Goal: Check status: Check status

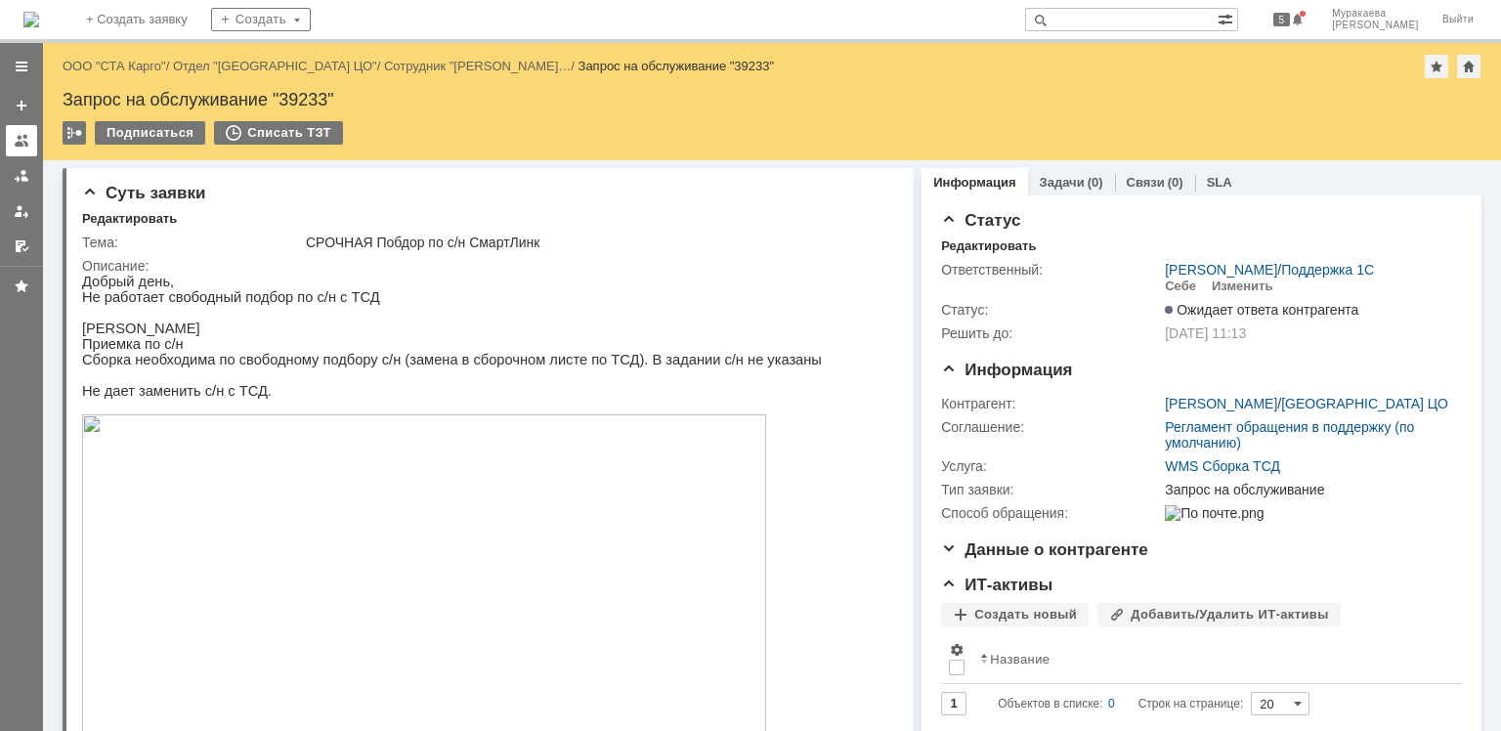
click at [27, 147] on div at bounding box center [22, 141] width 16 height 16
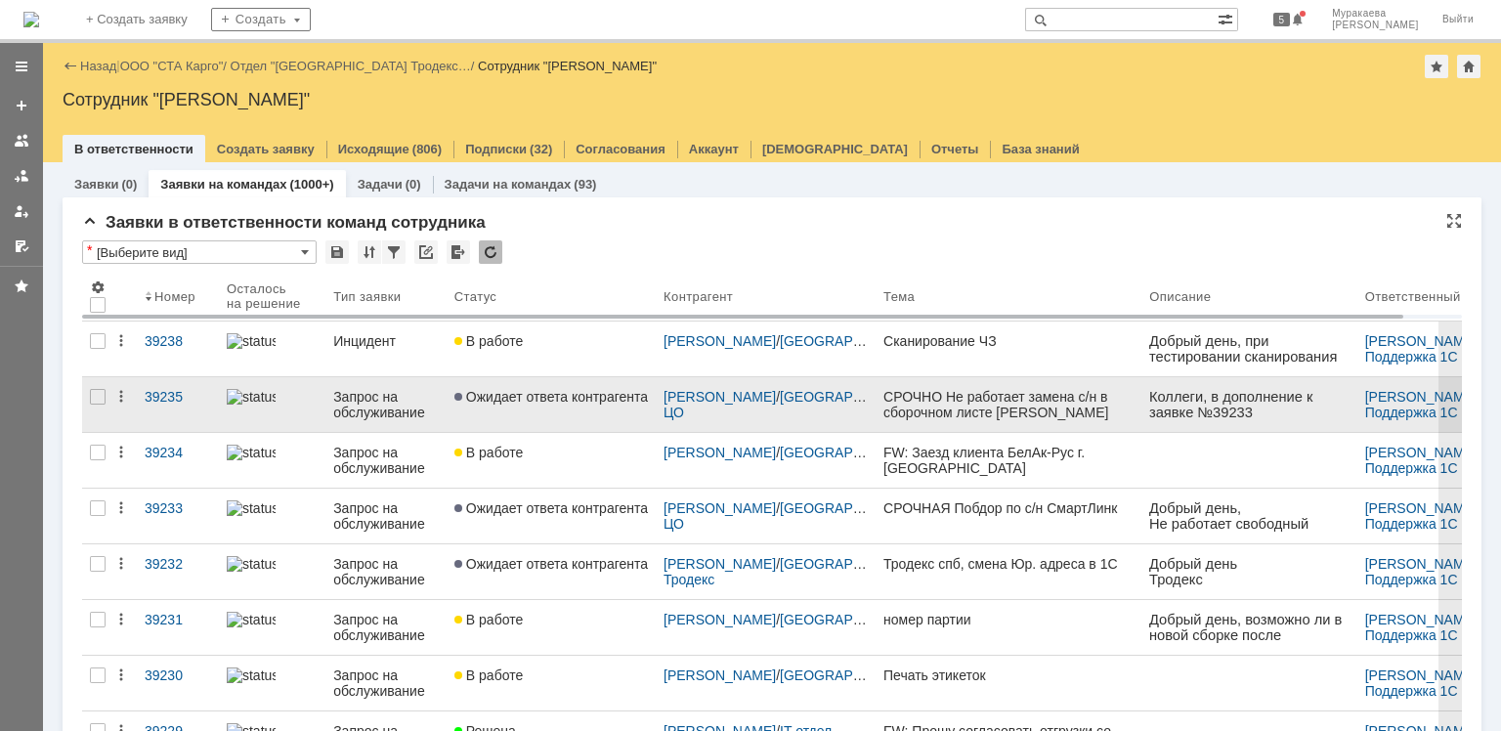
click at [365, 403] on div "Запрос на обслуживание" at bounding box center [386, 404] width 106 height 31
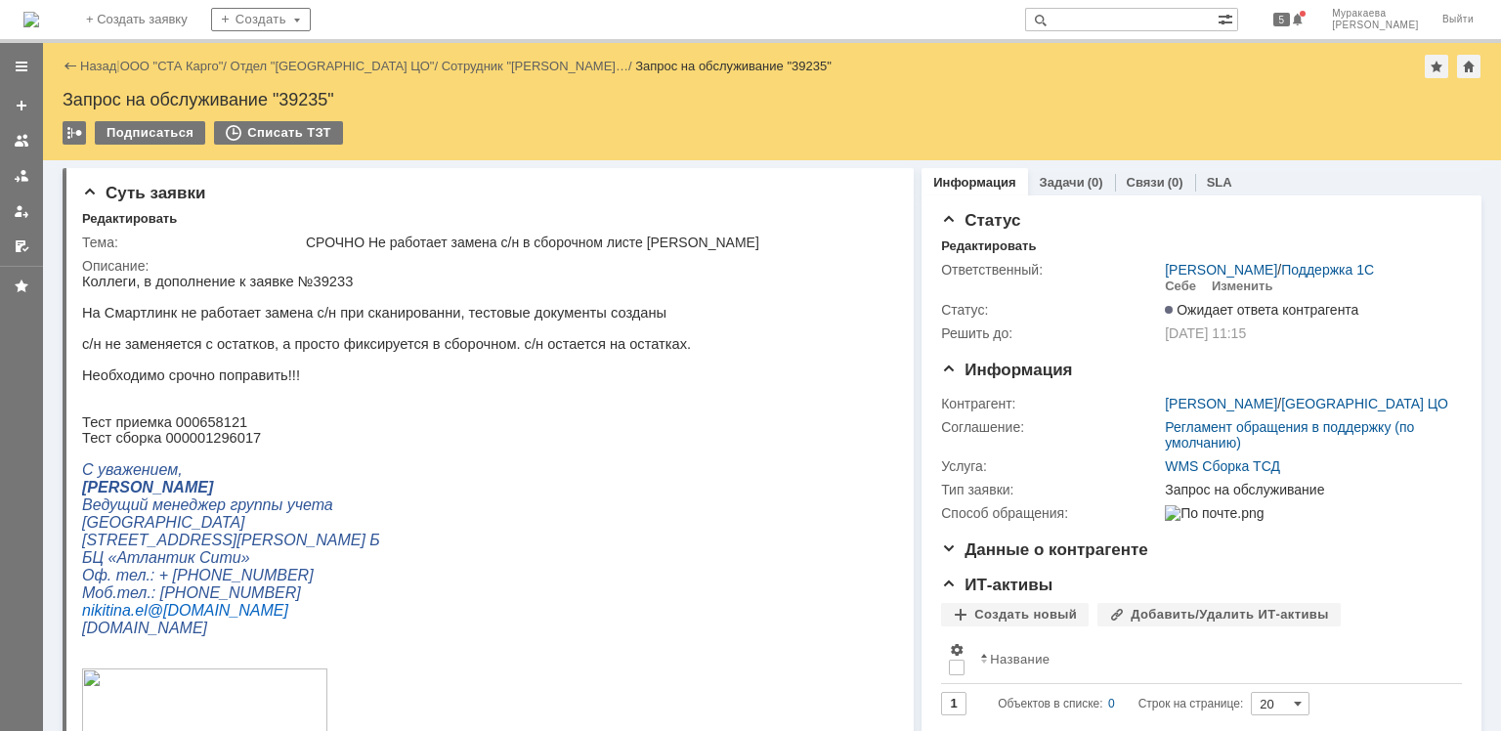
click at [313, 98] on div "Запрос на обслуживание "39235"" at bounding box center [772, 100] width 1419 height 20
drag, startPoint x: 328, startPoint y: 100, endPoint x: 285, endPoint y: 86, distance: 45.1
click at [285, 86] on div "Назад | ООО "СТА Карго" / Отдел "[GEOGRAPHIC_DATA] ЦО" / Сотрудник "[PERSON_NAM…" at bounding box center [772, 101] width 1458 height 117
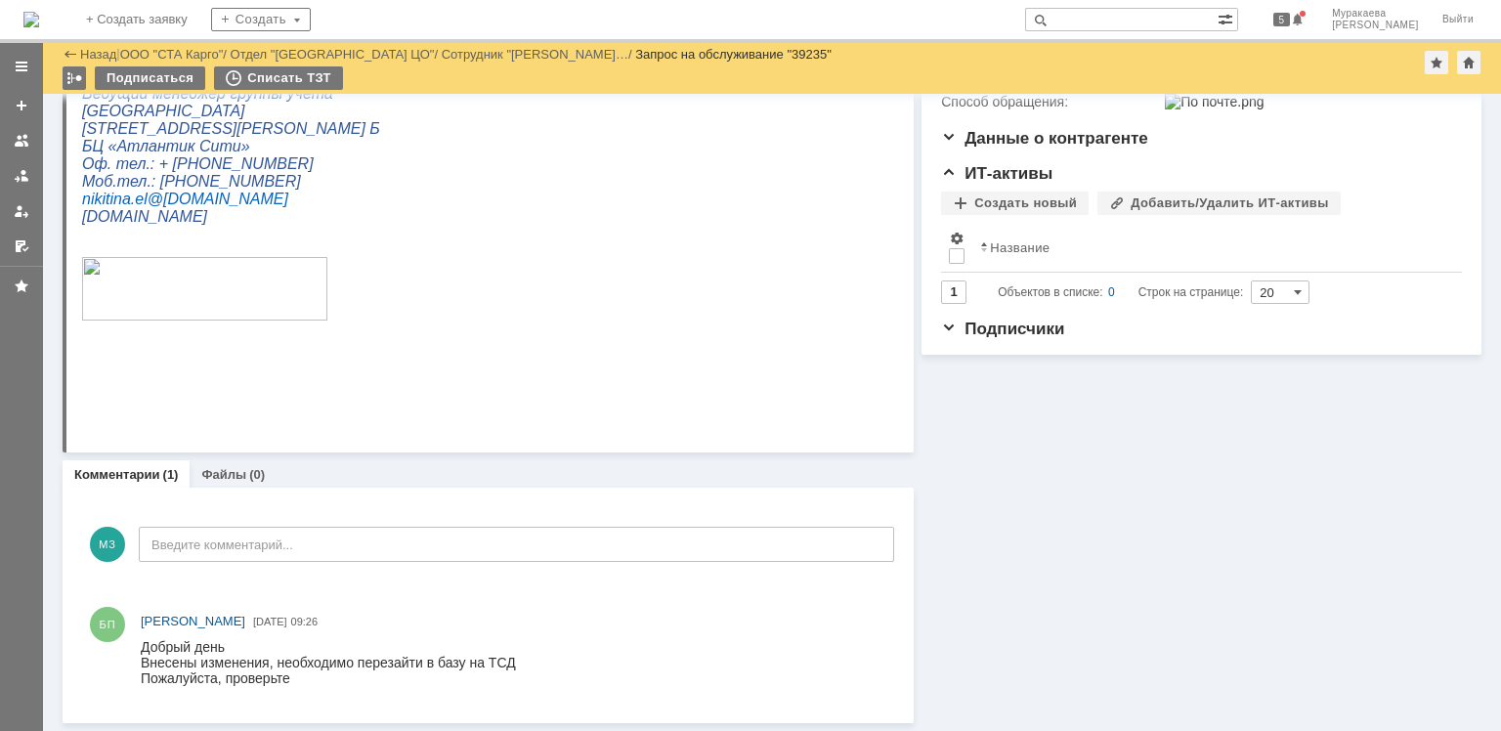
scroll to position [345, 0]
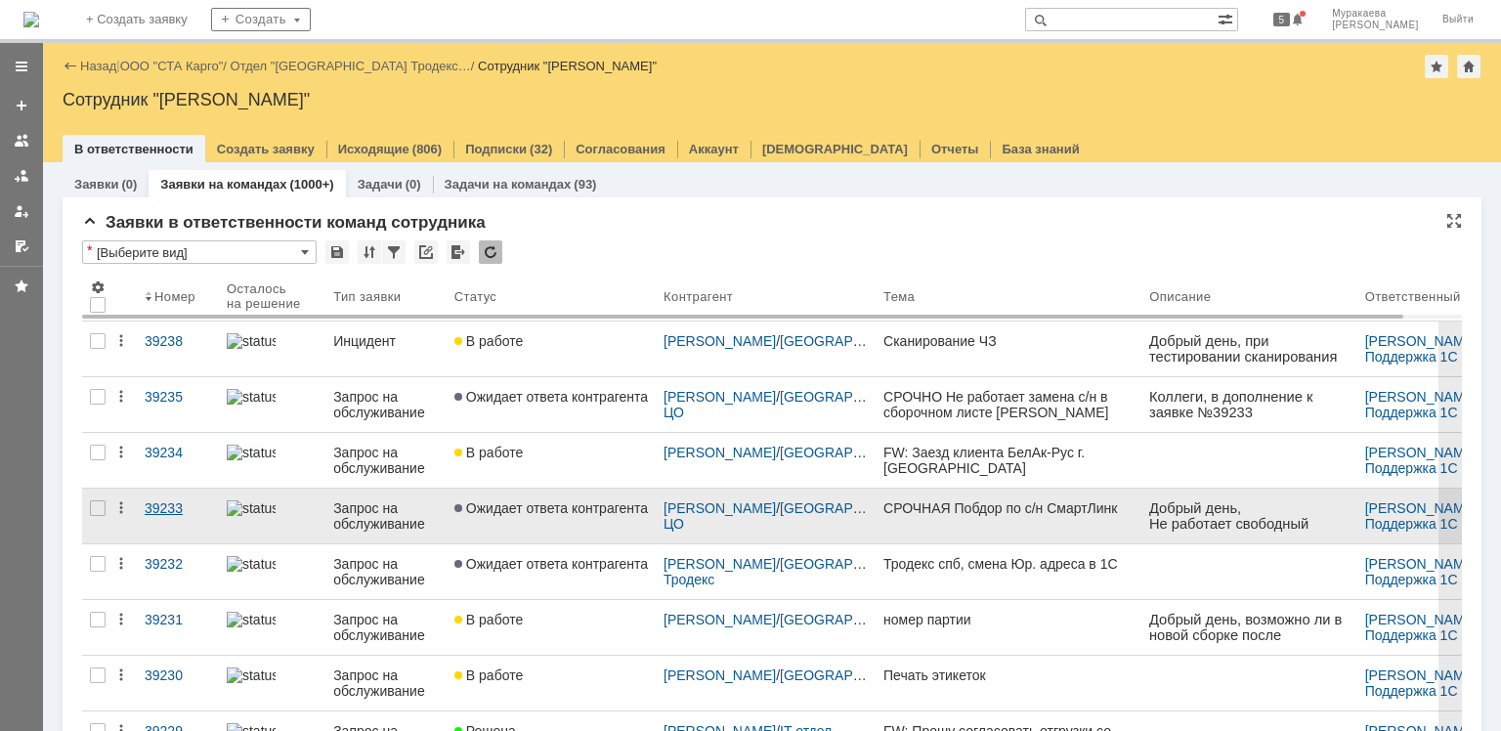
click at [172, 501] on div "39233" at bounding box center [178, 508] width 66 height 16
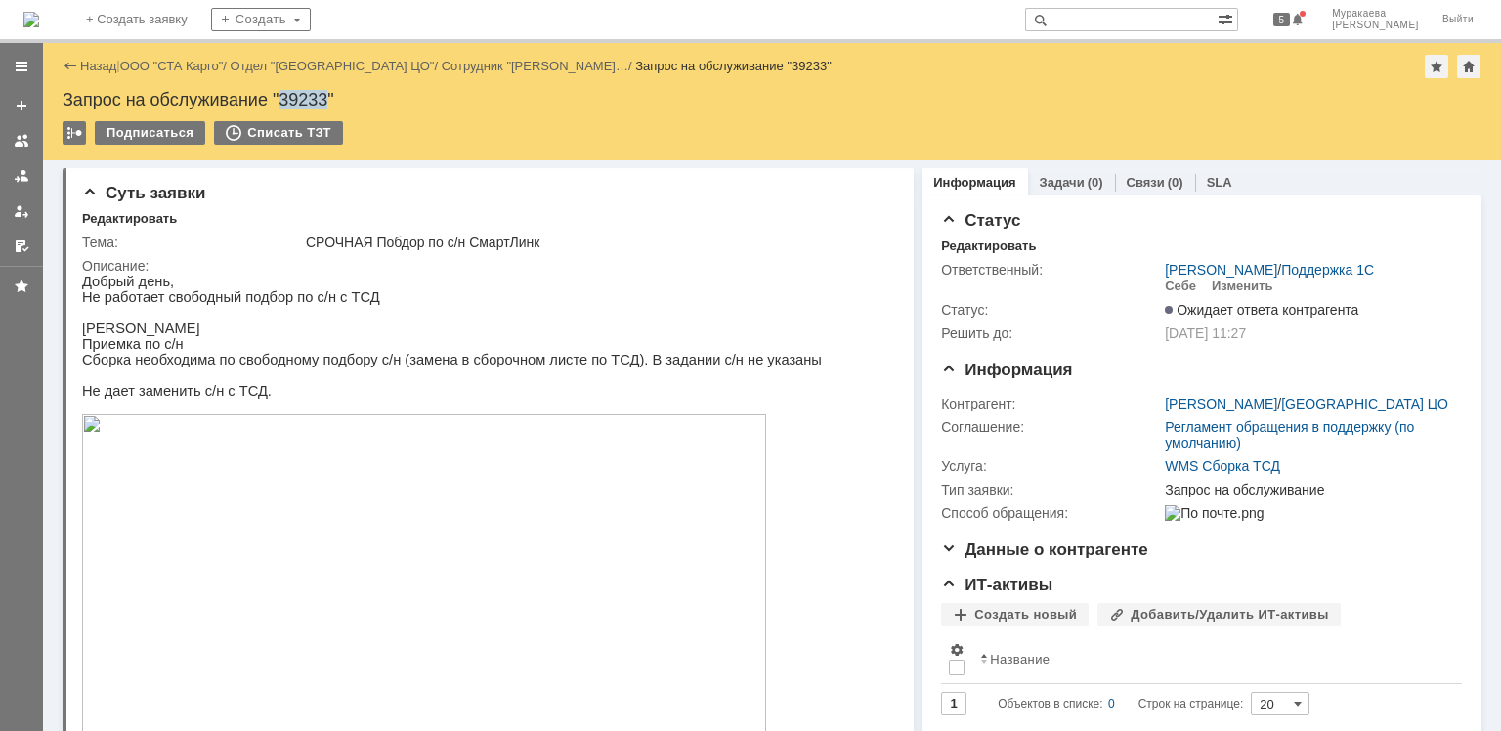
drag, startPoint x: 327, startPoint y: 104, endPoint x: 283, endPoint y: 94, distance: 45.0
click at [284, 94] on div "Запрос на обслуживание "39233"" at bounding box center [772, 100] width 1419 height 20
copy div "39233"
